Goal: Browse casually

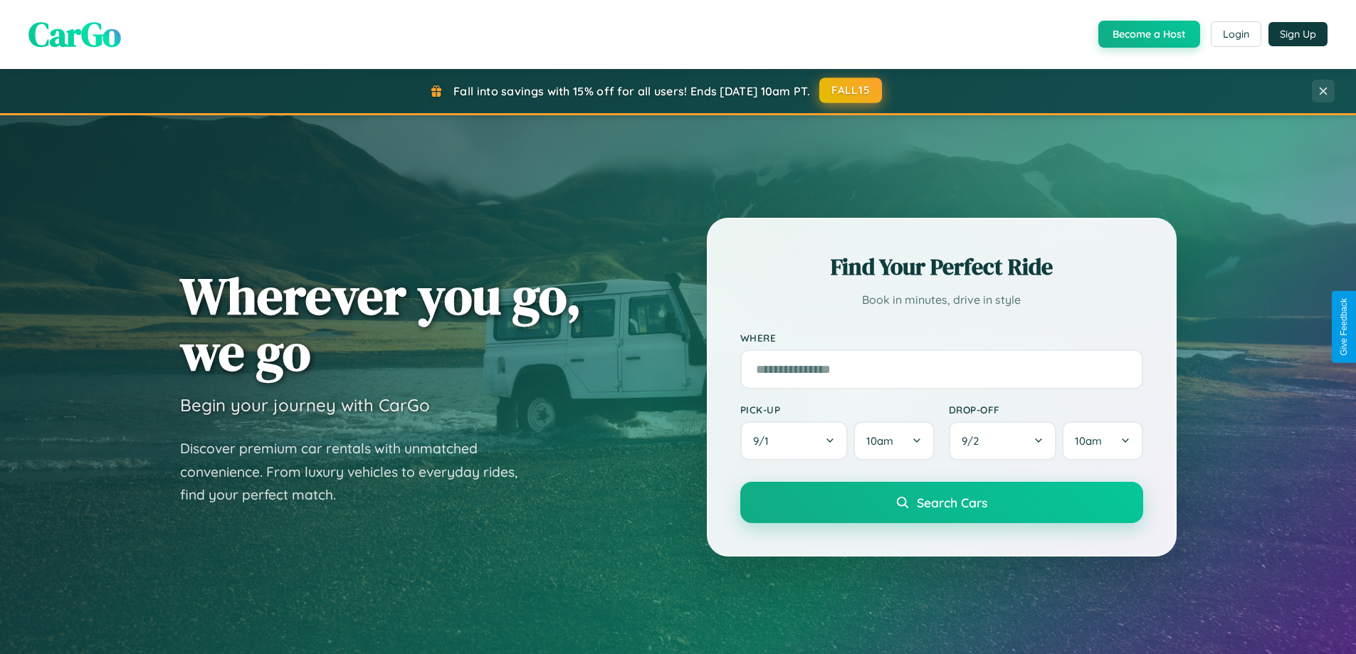
click at [851, 90] on button "FALL15" at bounding box center [850, 91] width 63 height 26
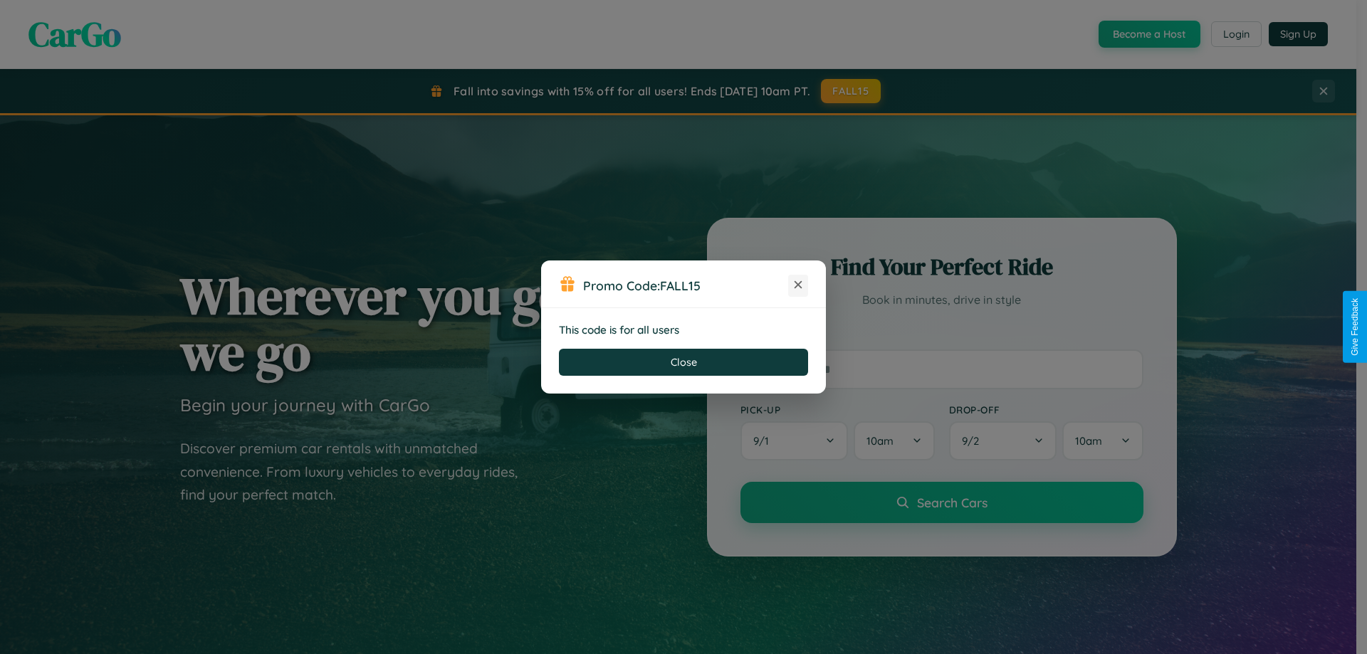
click at [798, 285] on icon at bounding box center [798, 285] width 14 height 14
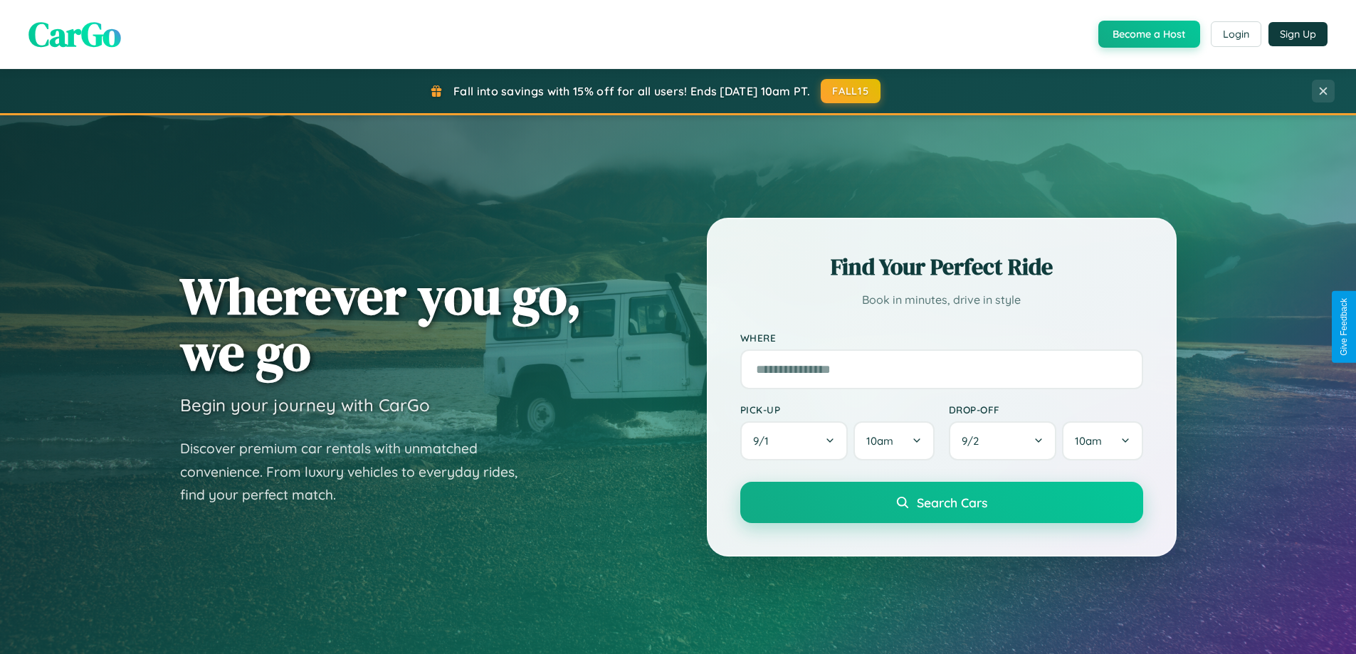
scroll to position [980, 0]
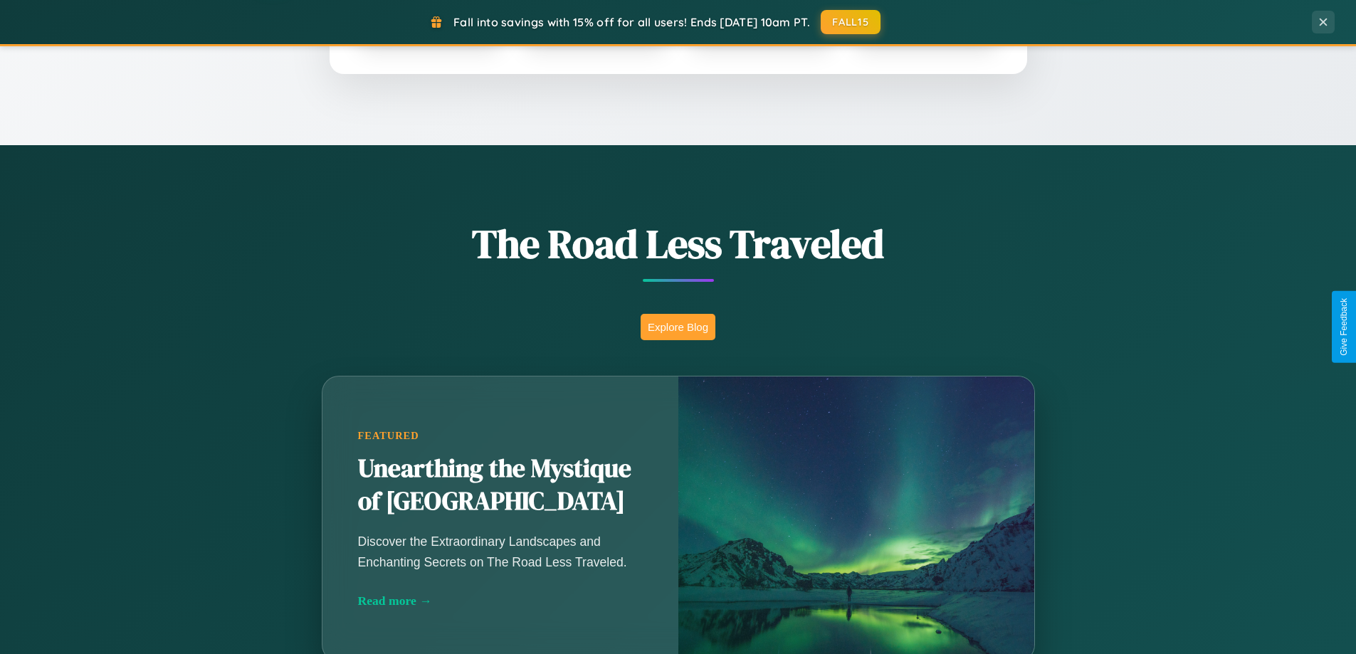
click at [678, 327] on button "Explore Blog" at bounding box center [678, 327] width 75 height 26
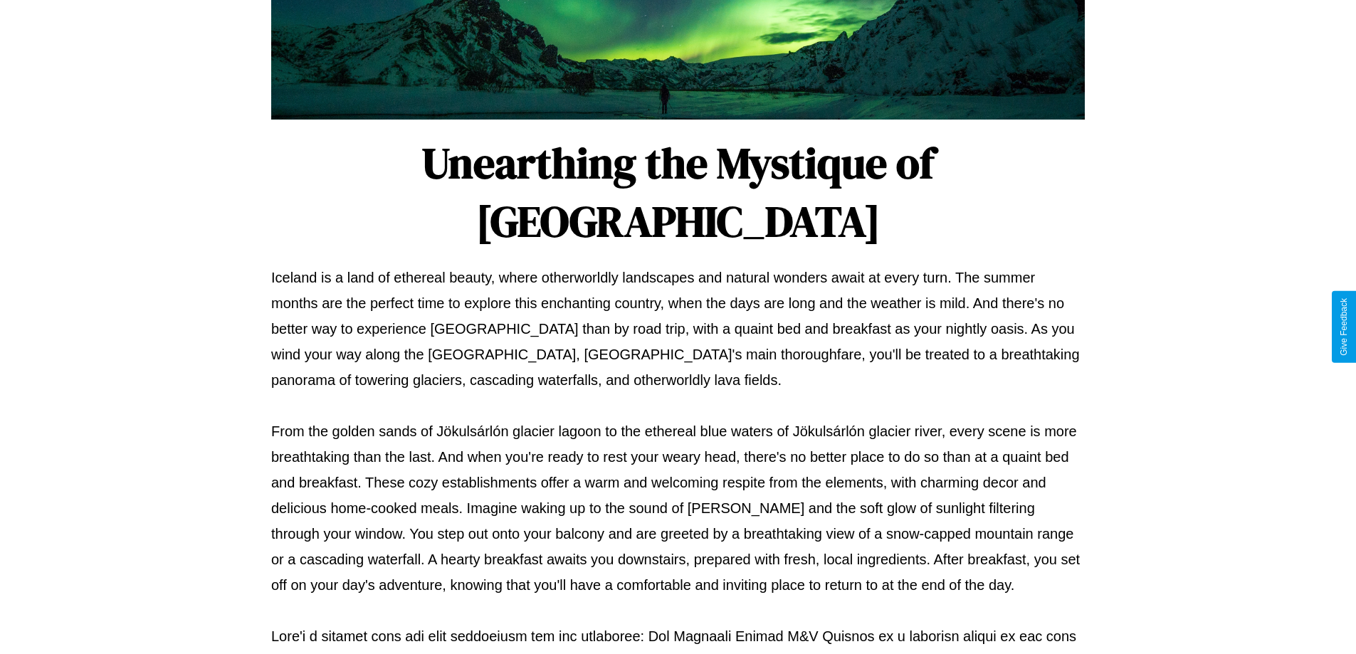
scroll to position [461, 0]
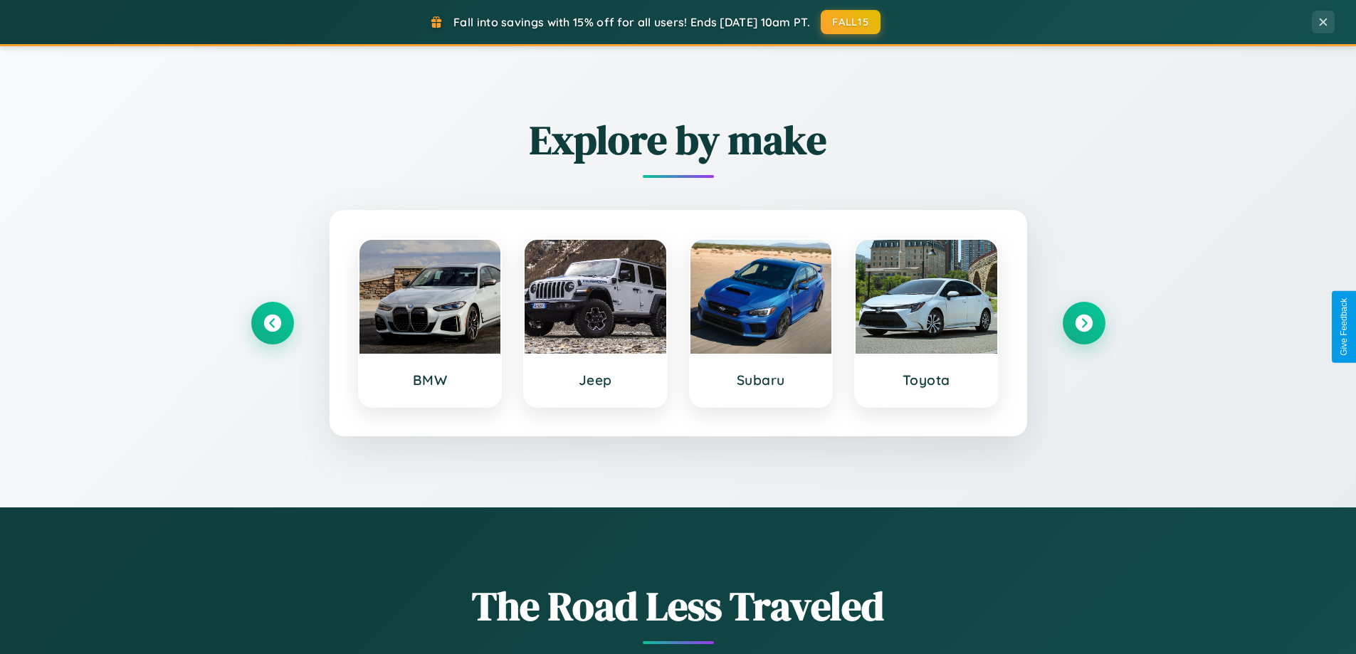
scroll to position [614, 0]
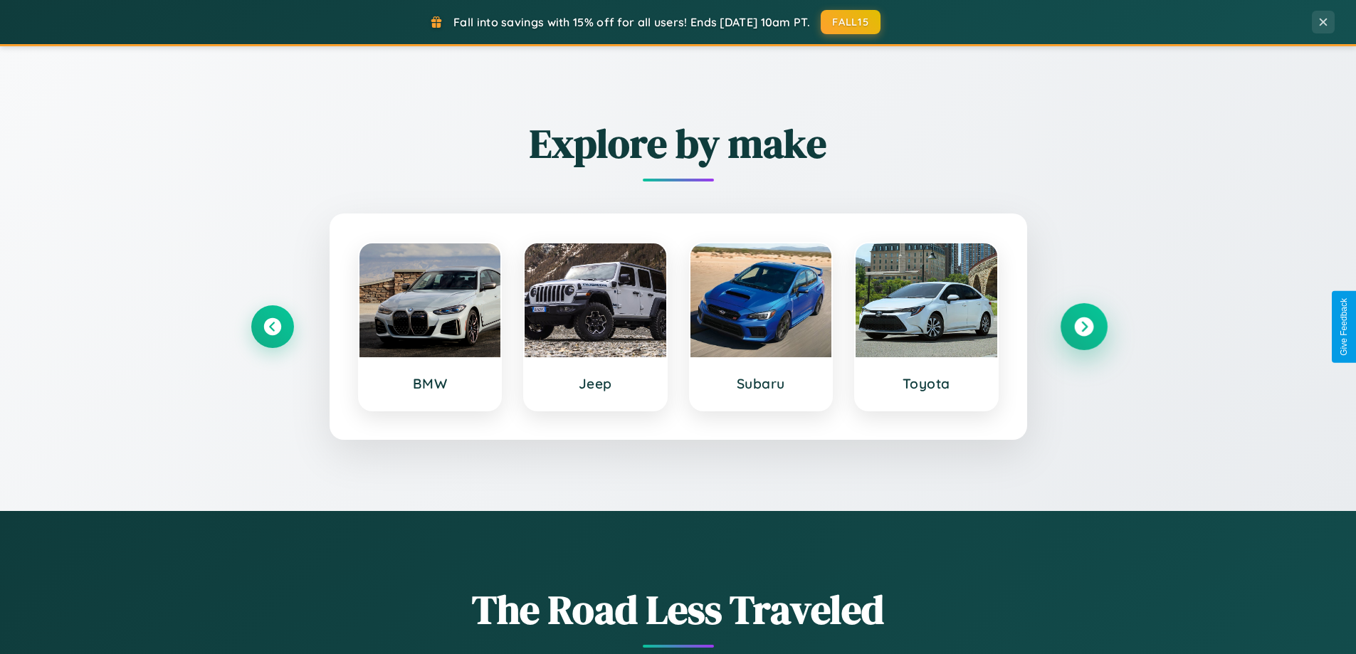
click at [1083, 327] on icon at bounding box center [1083, 326] width 19 height 19
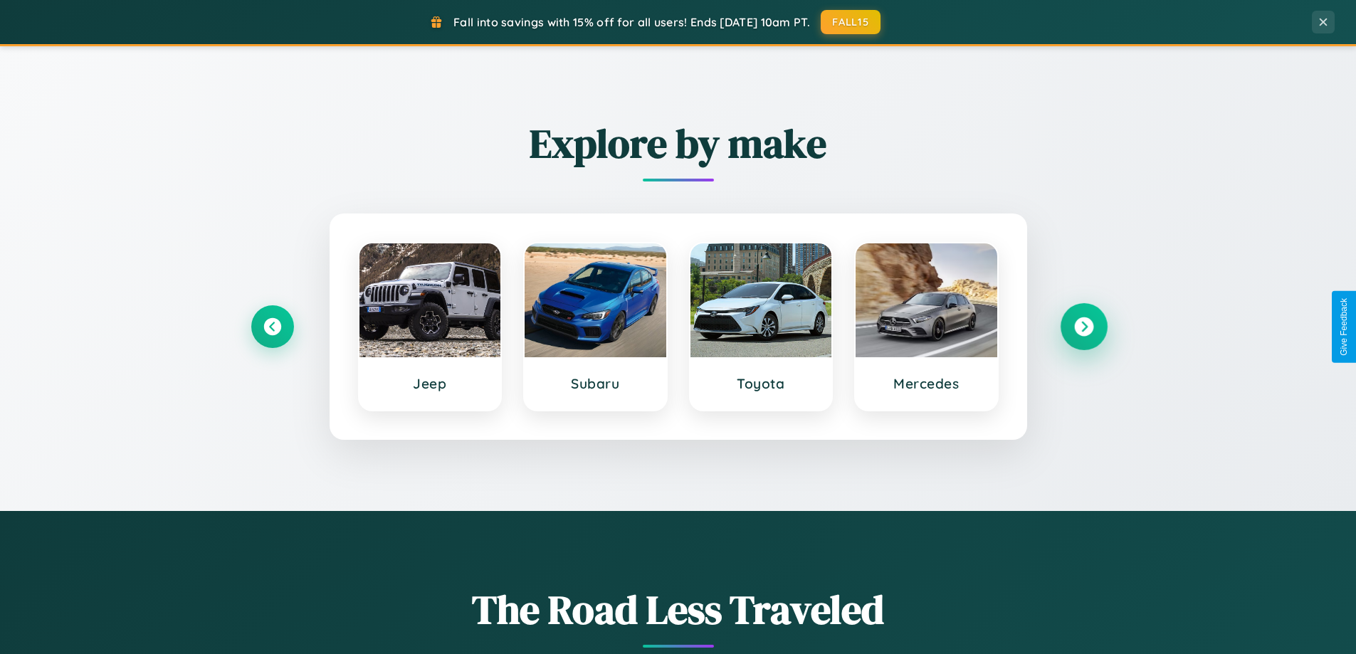
click at [1083, 327] on icon at bounding box center [1083, 326] width 19 height 19
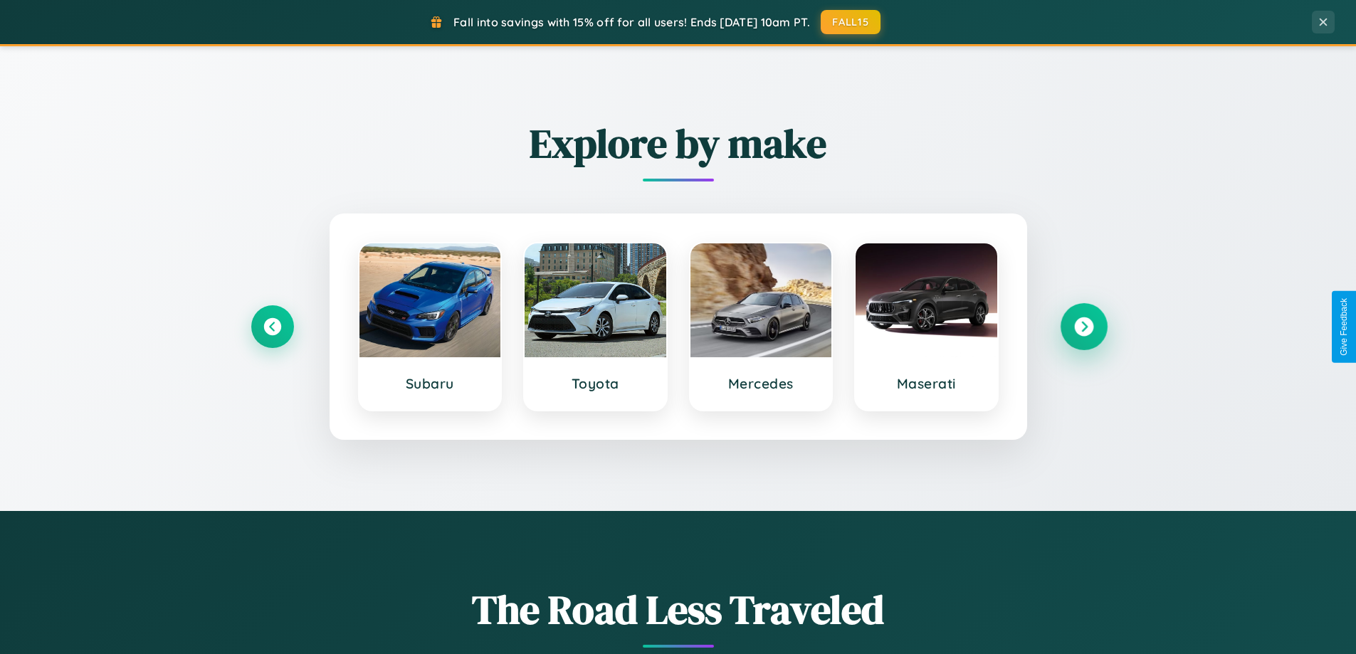
click at [1083, 327] on icon at bounding box center [1083, 326] width 19 height 19
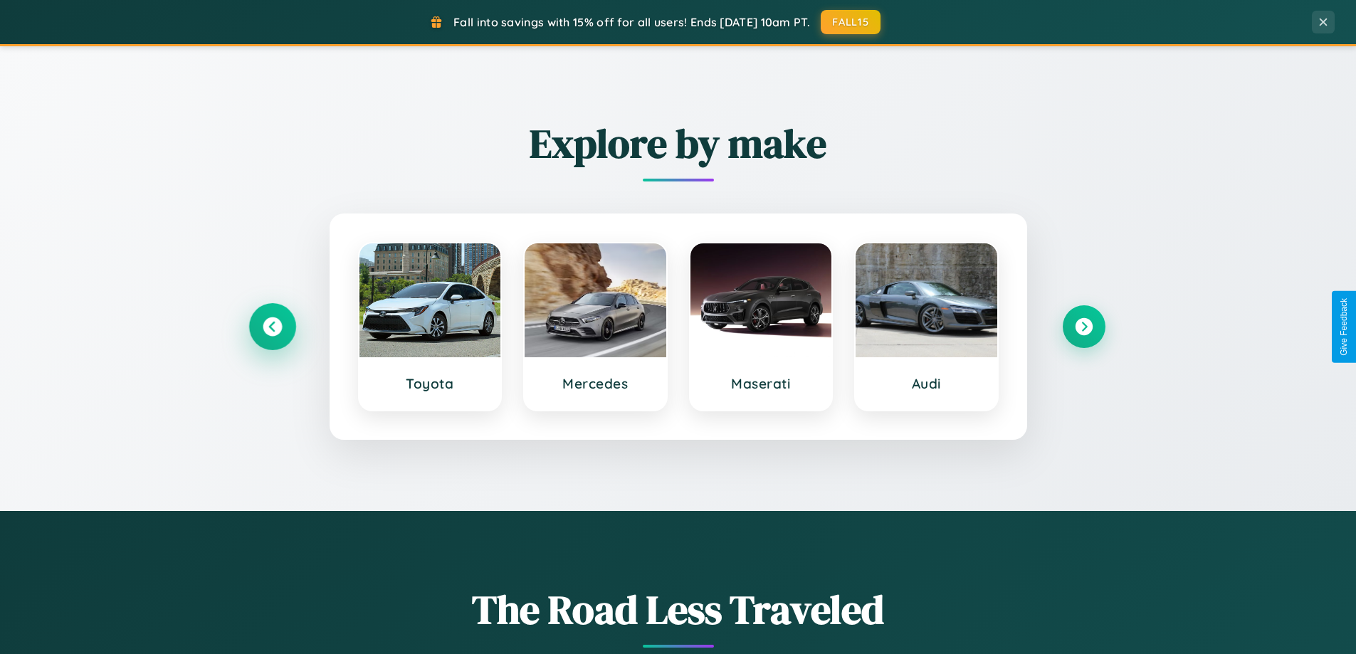
click at [272, 327] on icon at bounding box center [272, 326] width 19 height 19
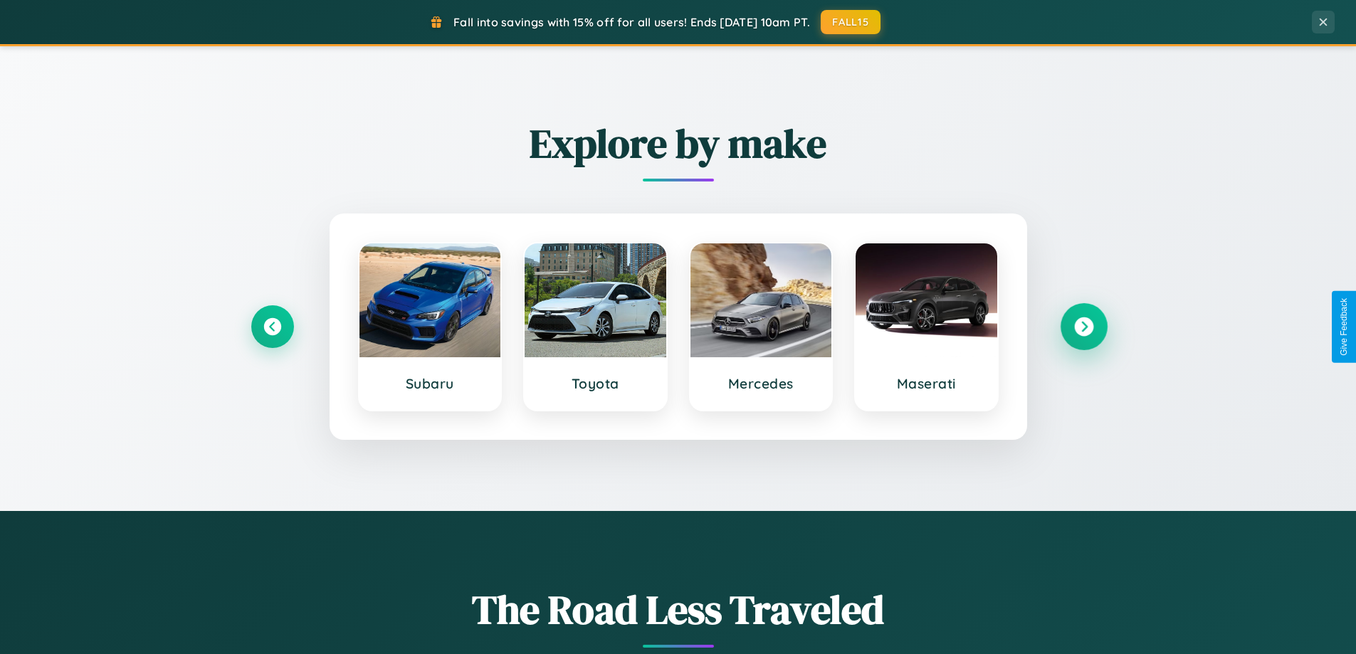
click at [1083, 327] on icon at bounding box center [1083, 326] width 19 height 19
